Goal: Task Accomplishment & Management: Manage account settings

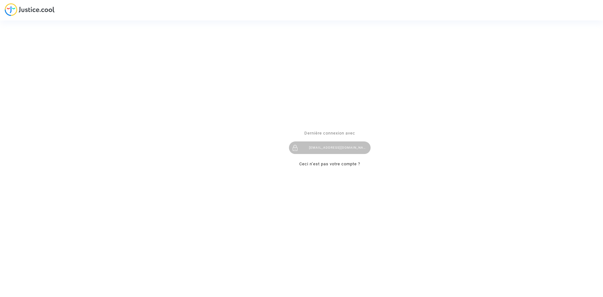
click at [308, 216] on div "Se connecter Dernière connexion avec [EMAIL_ADDRESS][DOMAIN_NAME] Ceci n’est pa…" at bounding box center [301, 148] width 603 height 297
click at [316, 149] on div "[EMAIL_ADDRESS][DOMAIN_NAME]" at bounding box center [330, 147] width 82 height 13
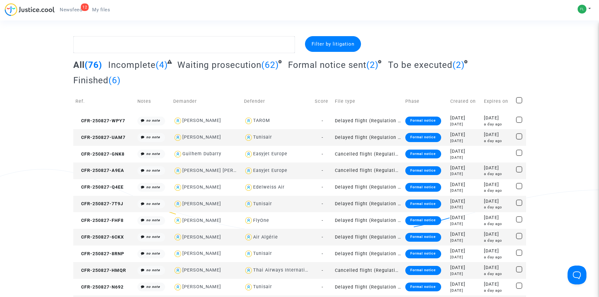
click at [77, 12] on span "Newsfeed" at bounding box center [71, 10] width 22 height 6
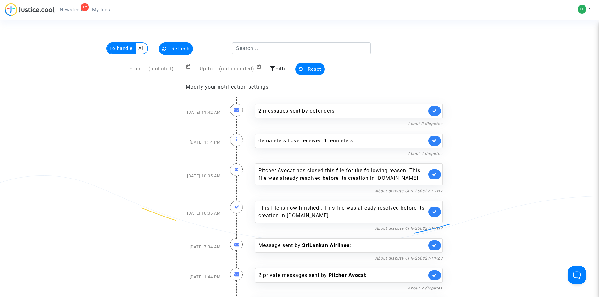
click at [104, 7] on span "My files" at bounding box center [101, 10] width 18 height 6
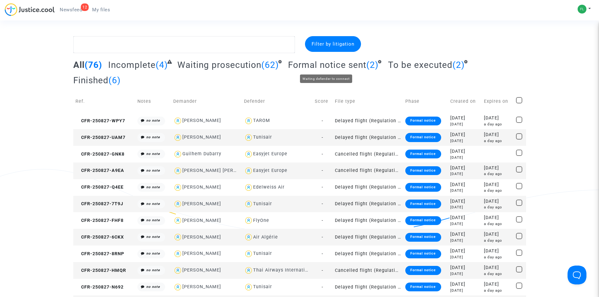
click at [336, 65] on span "Formal notice sent" at bounding box center [327, 65] width 78 height 10
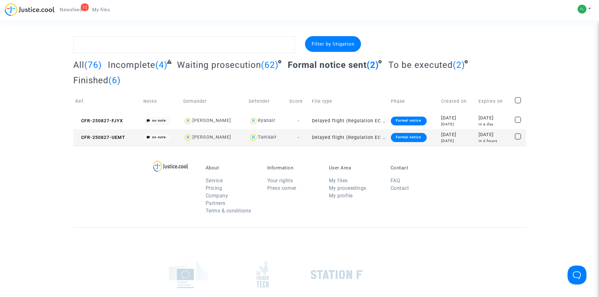
click at [412, 63] on span "To be executed" at bounding box center [420, 65] width 64 height 10
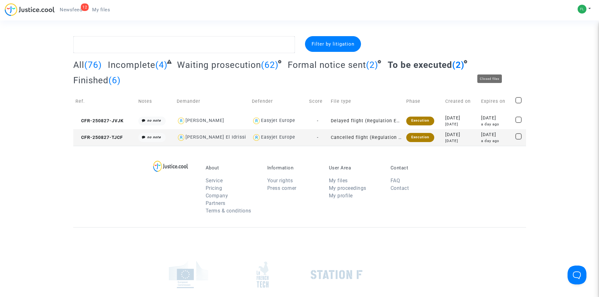
click at [108, 75] on span "Finished" at bounding box center [90, 80] width 35 height 10
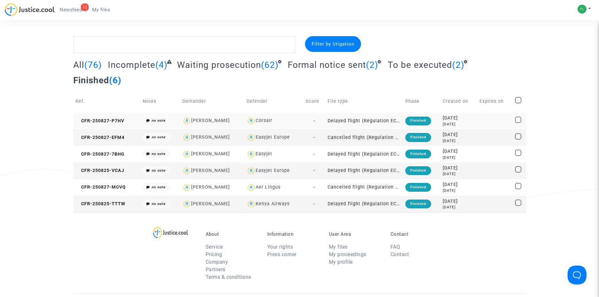
click at [230, 118] on div "Estelle Ramiandrisoa" at bounding box center [210, 120] width 39 height 5
type textarea "@"Estelle Ramiandrisoa" @"Pitcher Avocat""
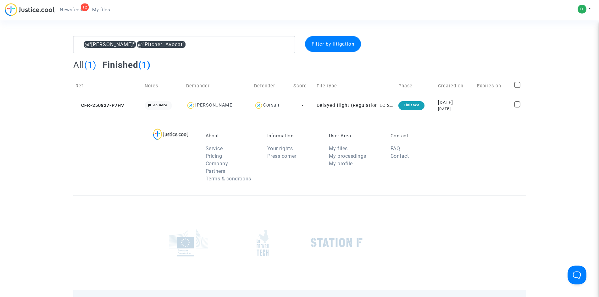
click at [232, 104] on div "Estelle Ramiandrisoa" at bounding box center [214, 104] width 39 height 5
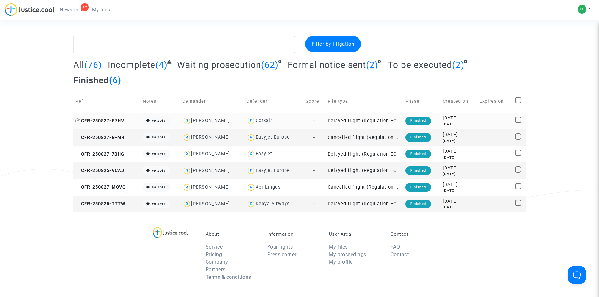
click at [110, 118] on span "CFR-250827-P7HV" at bounding box center [99, 120] width 49 height 5
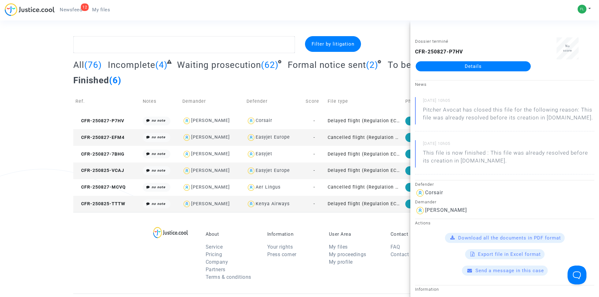
click at [291, 29] on section "Filter by litigation All (76) Incomplete (4) Waiting prosecution (62) Formal no…" at bounding box center [299, 223] width 599 height 446
